Goal: Check status: Check status

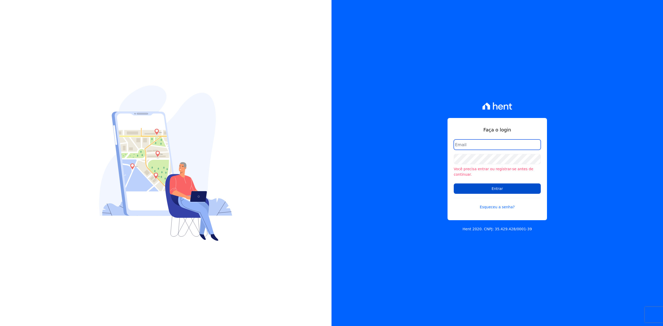
type input "joao@apiceincorporadora.com.br"
click at [497, 189] on input "Entrar" at bounding box center [497, 189] width 87 height 10
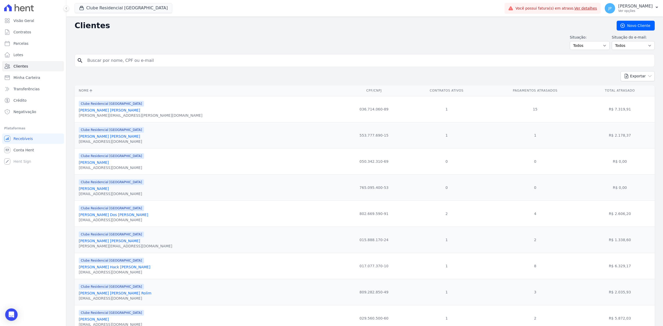
click at [141, 63] on input "search" at bounding box center [368, 60] width 568 height 10
click at [84, 8] on icon "button" at bounding box center [81, 7] width 5 height 5
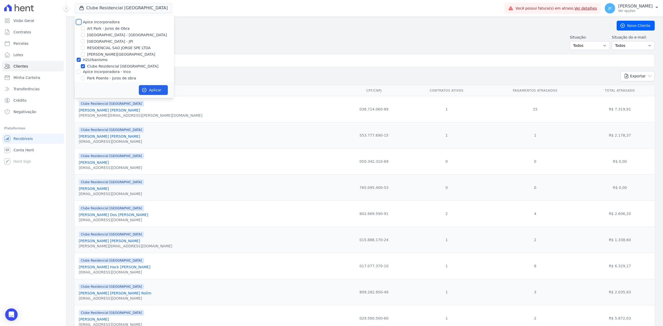
click at [79, 20] on input "Apice Incorporadora" at bounding box center [79, 22] width 4 height 4
checkbox input "true"
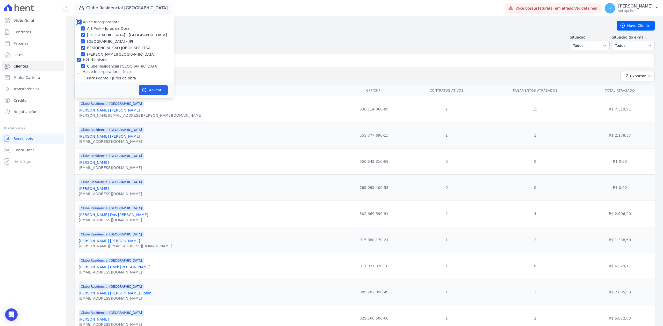
checkbox input "true"
click at [80, 71] on input "Apice Incorporadora - Inco" at bounding box center [79, 72] width 4 height 4
checkbox input "true"
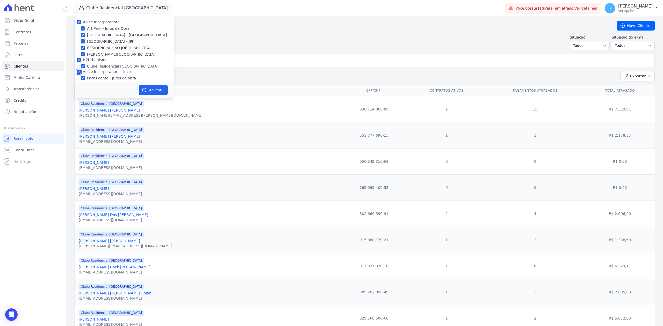
checkbox input "true"
click at [165, 89] on button "Aplicar" at bounding box center [153, 90] width 29 height 10
click at [201, 64] on input "search" at bounding box center [368, 60] width 568 height 10
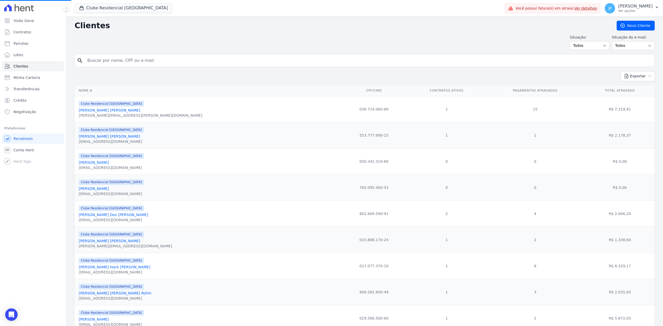
click at [201, 64] on input "search" at bounding box center [368, 60] width 568 height 10
paste input "[PERSON_NAME] [PERSON_NAME]"
type input "[PERSON_NAME] [PERSON_NAME]"
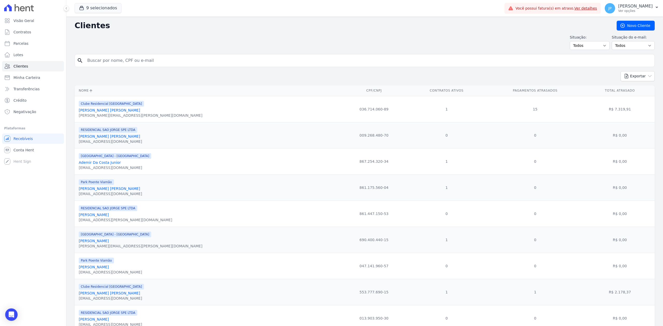
click at [200, 63] on input "search" at bounding box center [368, 60] width 568 height 10
paste input "[PERSON_NAME] [PERSON_NAME]"
type input "[PERSON_NAME] [PERSON_NAME]"
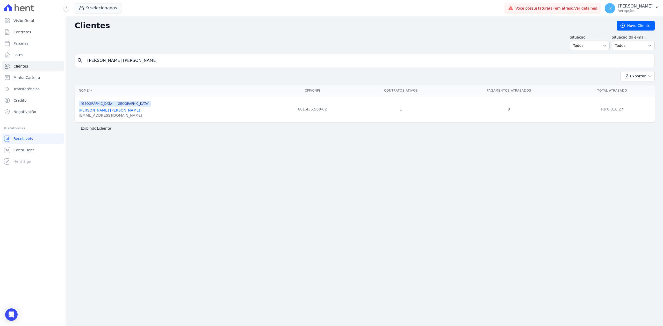
click at [109, 111] on link "[PERSON_NAME] [PERSON_NAME]" at bounding box center [109, 110] width 61 height 4
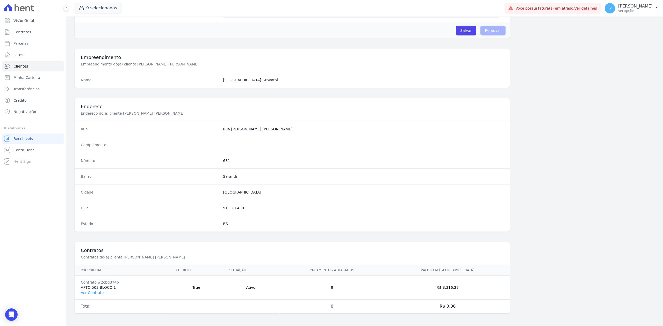
scroll to position [126, 0]
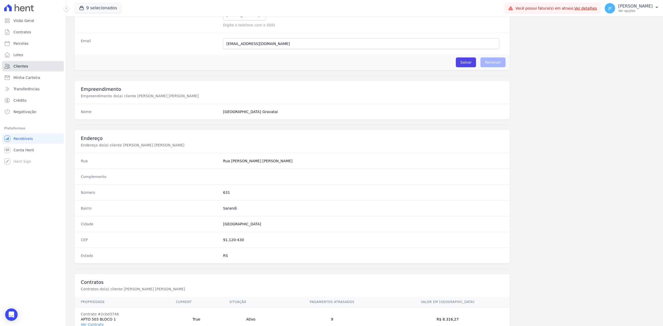
click at [23, 69] on link "Clientes" at bounding box center [33, 66] width 62 height 10
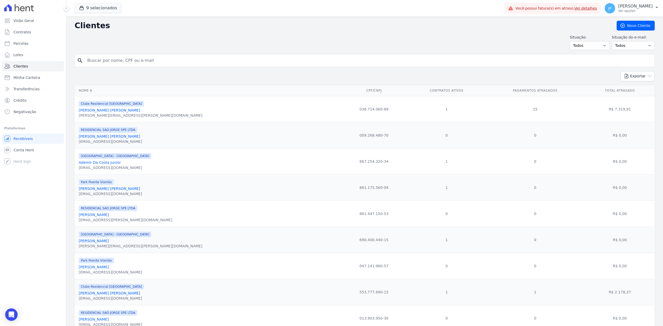
click at [129, 59] on input "search" at bounding box center [368, 60] width 568 height 10
paste input "[PERSON_NAME]"
type input "[PERSON_NAME]"
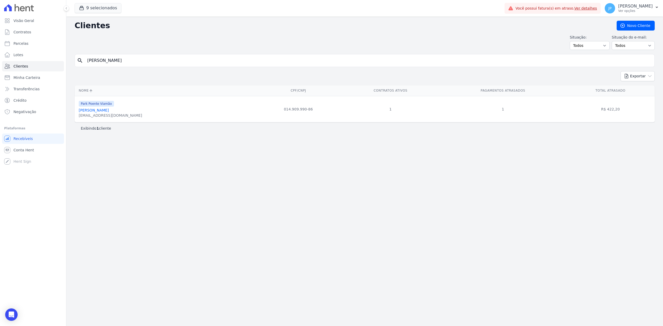
click at [109, 111] on link "[PERSON_NAME]" at bounding box center [94, 110] width 30 height 4
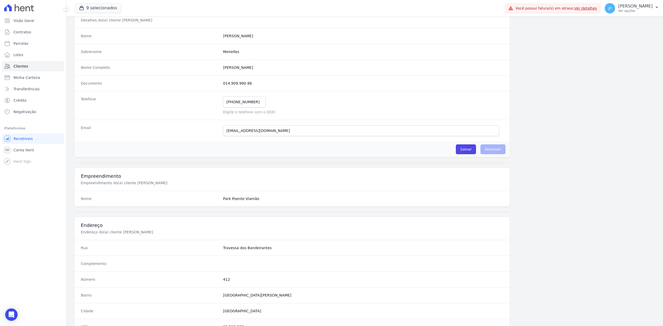
scroll to position [161, 0]
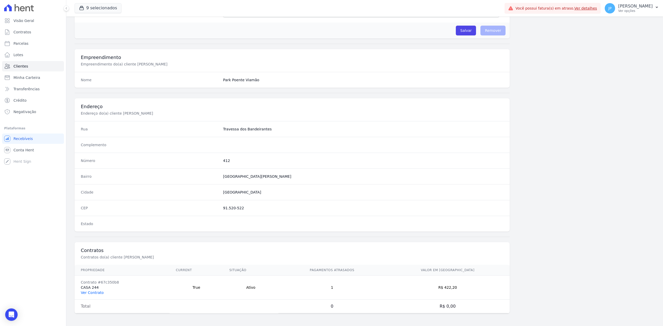
click at [91, 292] on link "Ver Contrato" at bounding box center [92, 293] width 23 height 4
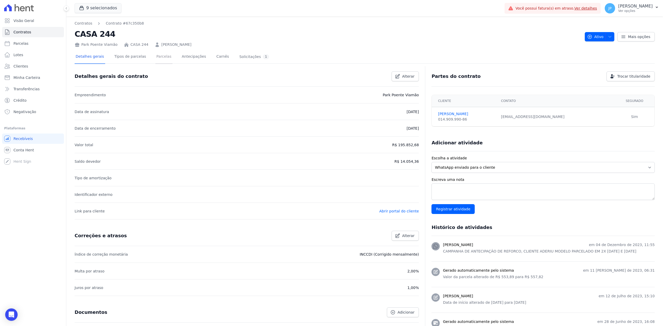
click at [155, 54] on link "Parcelas" at bounding box center [163, 57] width 17 height 14
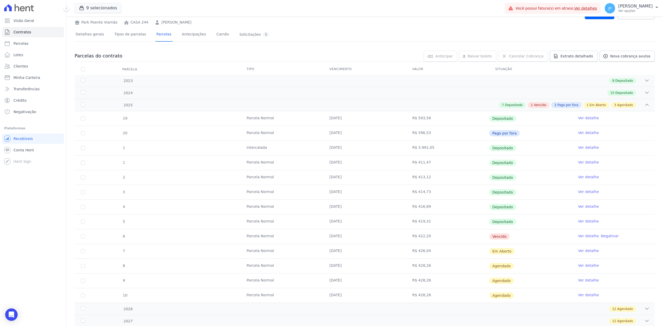
scroll to position [34, 0]
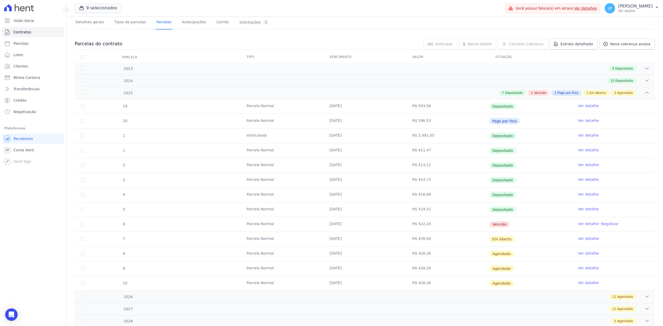
drag, startPoint x: 307, startPoint y: 220, endPoint x: 547, endPoint y: 228, distance: 240.7
click at [547, 228] on tr "6 [GEOGRAPHIC_DATA] [DATE] R$ 422,20 [GEOGRAPHIC_DATA] Ver detalhe Negativar" at bounding box center [365, 224] width 580 height 15
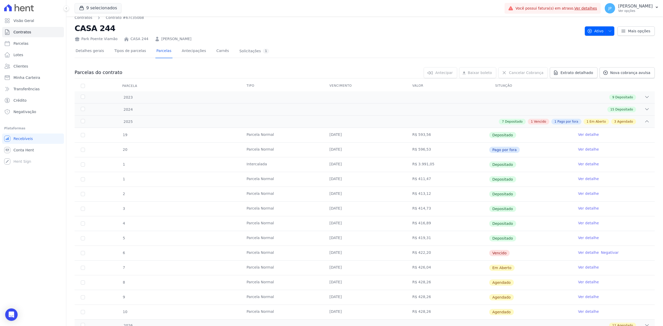
scroll to position [0, 0]
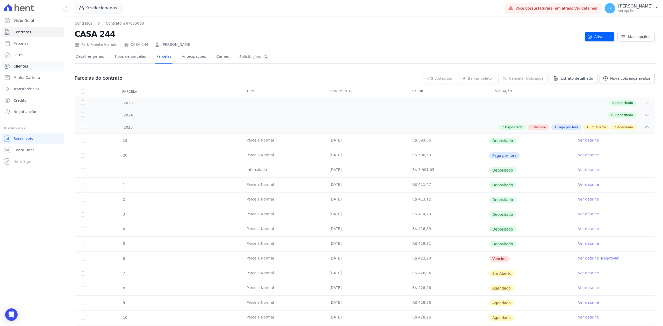
click at [27, 64] on link "Clientes" at bounding box center [33, 66] width 62 height 10
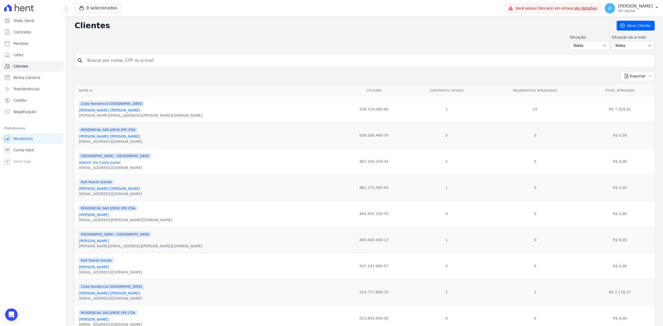
click at [144, 60] on input "search" at bounding box center [368, 60] width 568 height 10
paste input "[PERSON_NAME]"
type input "[PERSON_NAME]"
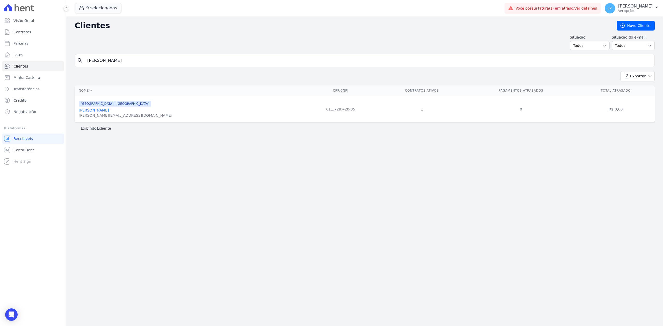
click at [109, 110] on link "[PERSON_NAME]" at bounding box center [94, 110] width 30 height 4
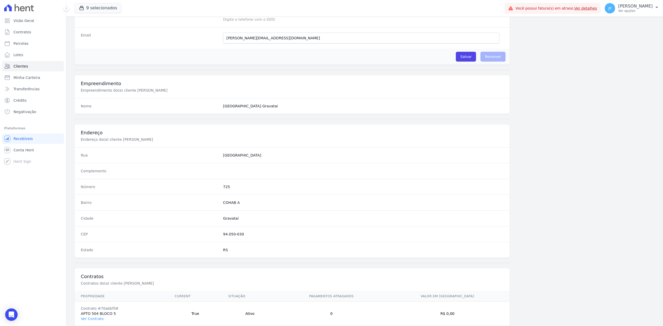
scroll to position [161, 0]
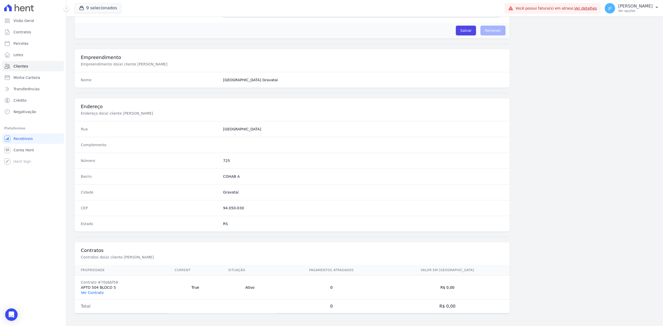
click at [94, 292] on link "Ver Contrato" at bounding box center [92, 293] width 23 height 4
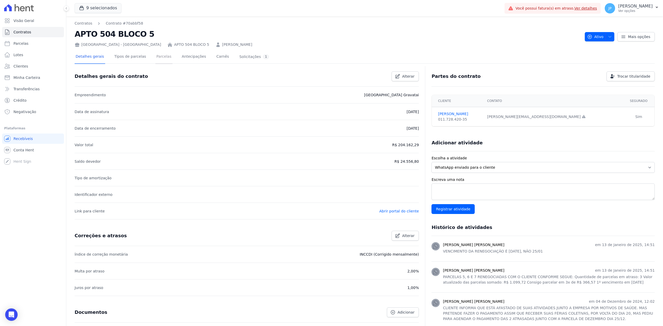
click at [155, 57] on link "Parcelas" at bounding box center [163, 57] width 17 height 14
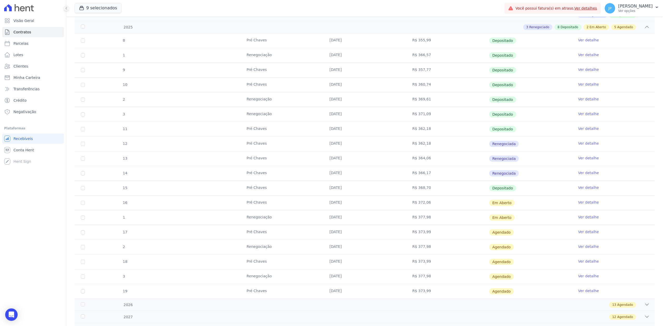
scroll to position [104, 0]
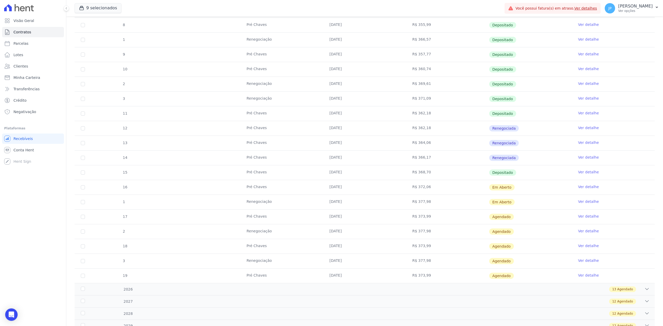
drag, startPoint x: 328, startPoint y: 187, endPoint x: 424, endPoint y: 195, distance: 96.7
click at [427, 192] on tr "16 Pré [PERSON_NAME] [DATE] R$ 372,06 Em [GEOGRAPHIC_DATA] Ver detalhe" at bounding box center [365, 187] width 580 height 15
drag, startPoint x: 351, startPoint y: 205, endPoint x: 435, endPoint y: 205, distance: 83.1
click at [435, 205] on tr "1 Renegociação [DATE] R$ 377,98 Em [GEOGRAPHIC_DATA] Ver detalhe" at bounding box center [365, 202] width 580 height 15
click at [584, 188] on link "Ver detalhe" at bounding box center [588, 186] width 21 height 5
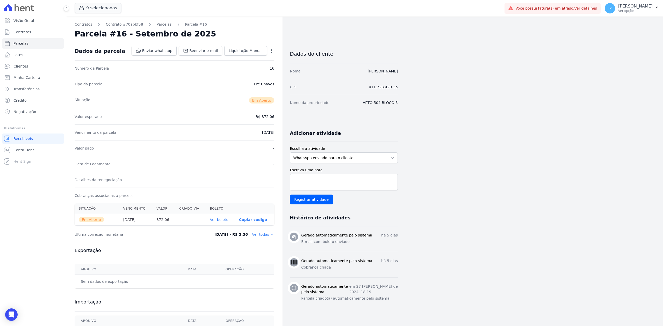
click at [227, 220] on link "Ver boleto" at bounding box center [219, 220] width 18 height 4
click at [162, 24] on link "Parcelas" at bounding box center [164, 24] width 15 height 5
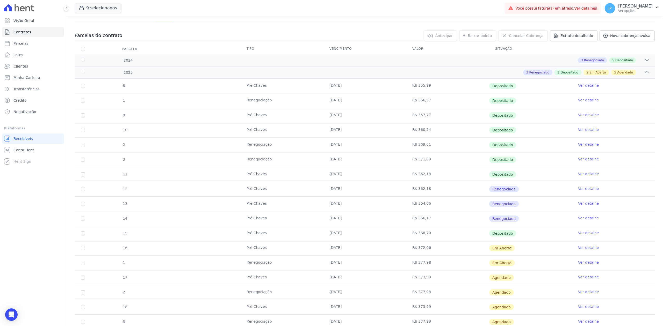
scroll to position [138, 0]
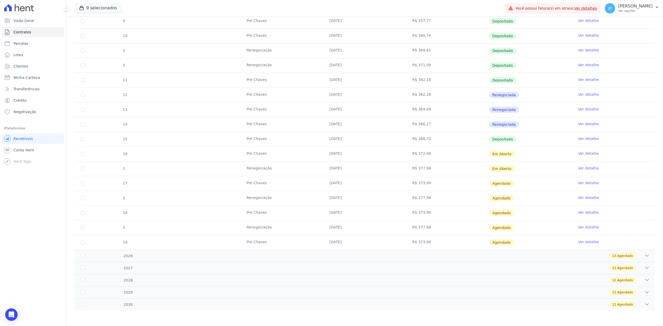
drag, startPoint x: 345, startPoint y: 168, endPoint x: 495, endPoint y: 167, distance: 150.0
click at [495, 167] on tr "1 Renegociação [DATE] R$ 377,98 Em [GEOGRAPHIC_DATA] Ver detalhe" at bounding box center [365, 168] width 580 height 15
click at [578, 166] on link "Ver detalhe" at bounding box center [588, 168] width 21 height 5
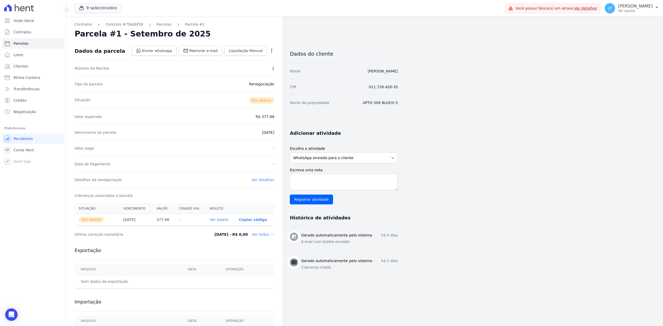
click at [221, 220] on link "Ver boleto" at bounding box center [219, 220] width 18 height 4
